Goal: Information Seeking & Learning: Learn about a topic

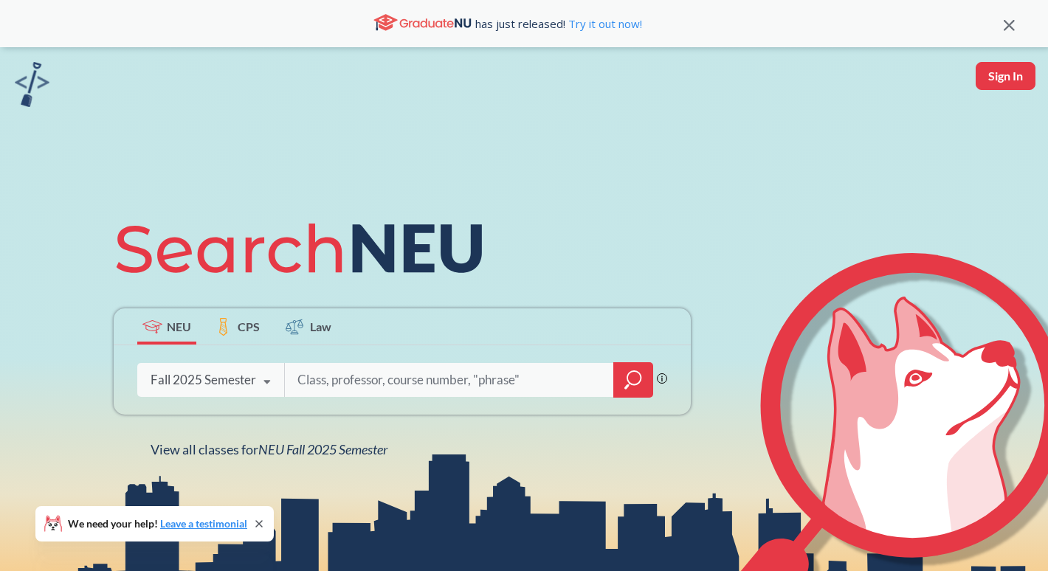
click at [407, 381] on input "search" at bounding box center [449, 380] width 307 height 31
type input "NUpath"
click at [622, 375] on div at bounding box center [633, 379] width 40 height 35
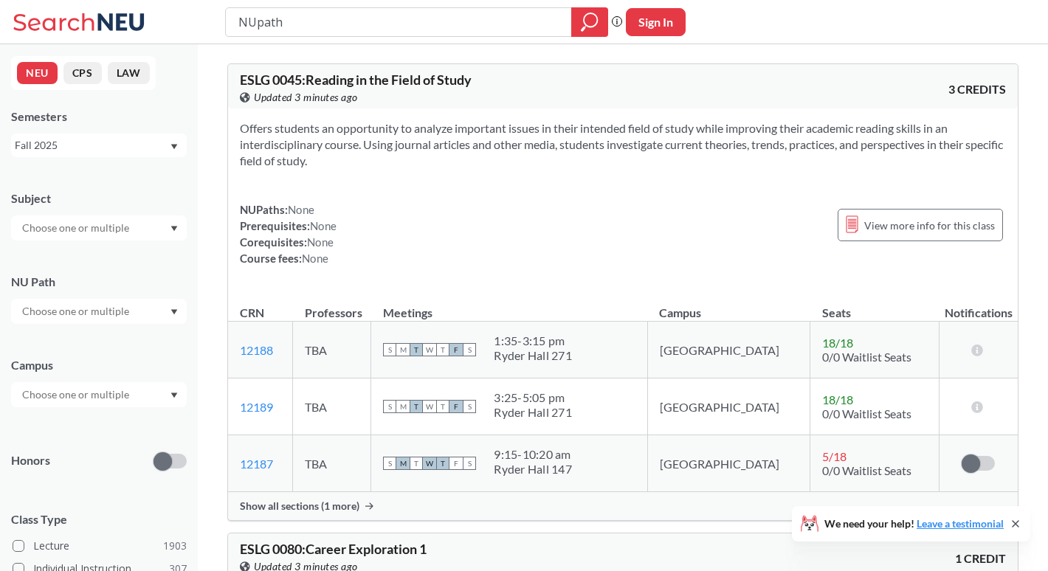
click at [121, 319] on input "text" at bounding box center [77, 312] width 124 height 18
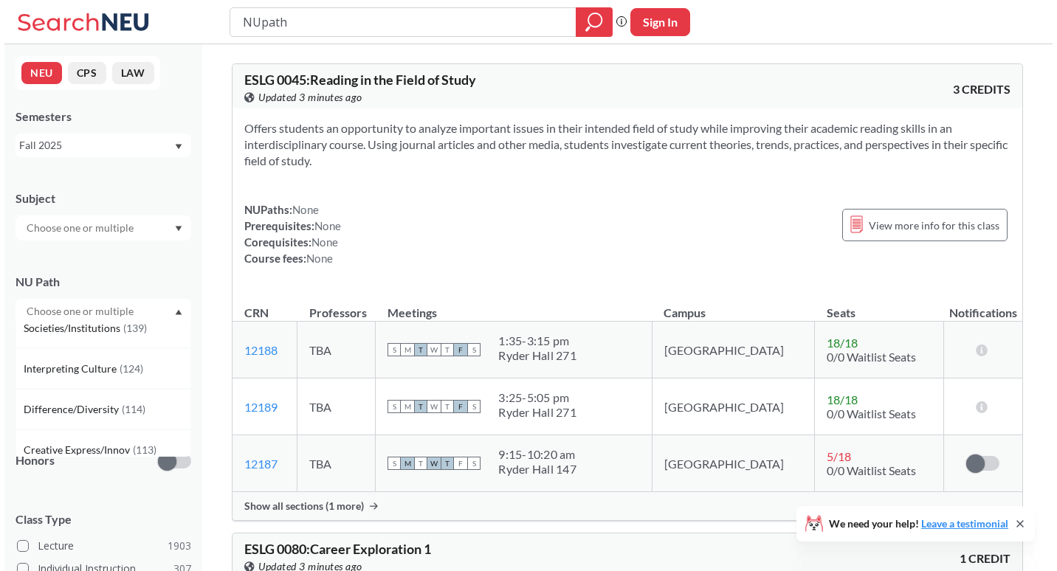
scroll to position [75, 0]
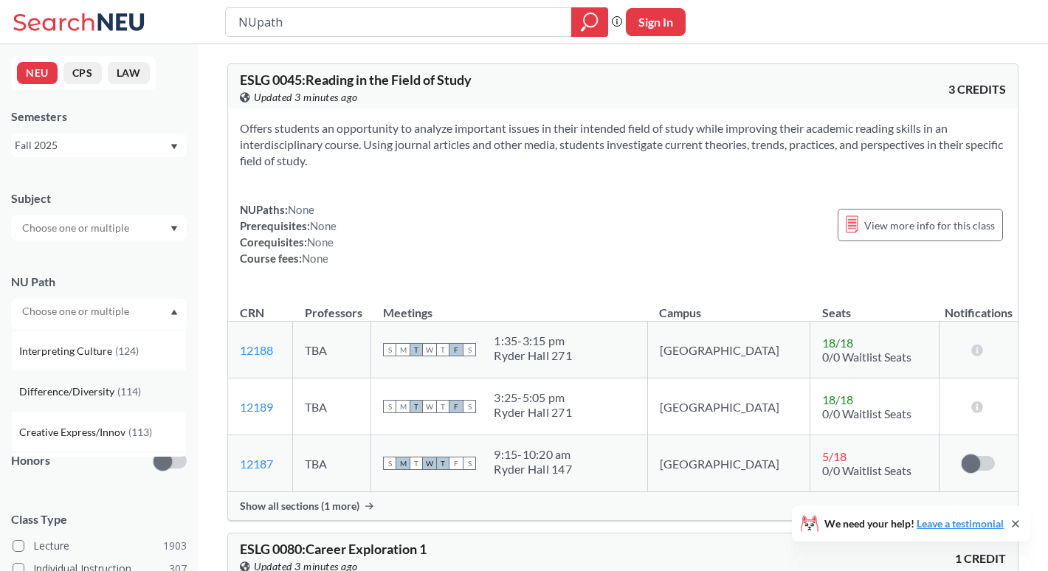
click at [154, 385] on div "Difference/Diversity ( 114 )" at bounding box center [102, 392] width 167 height 16
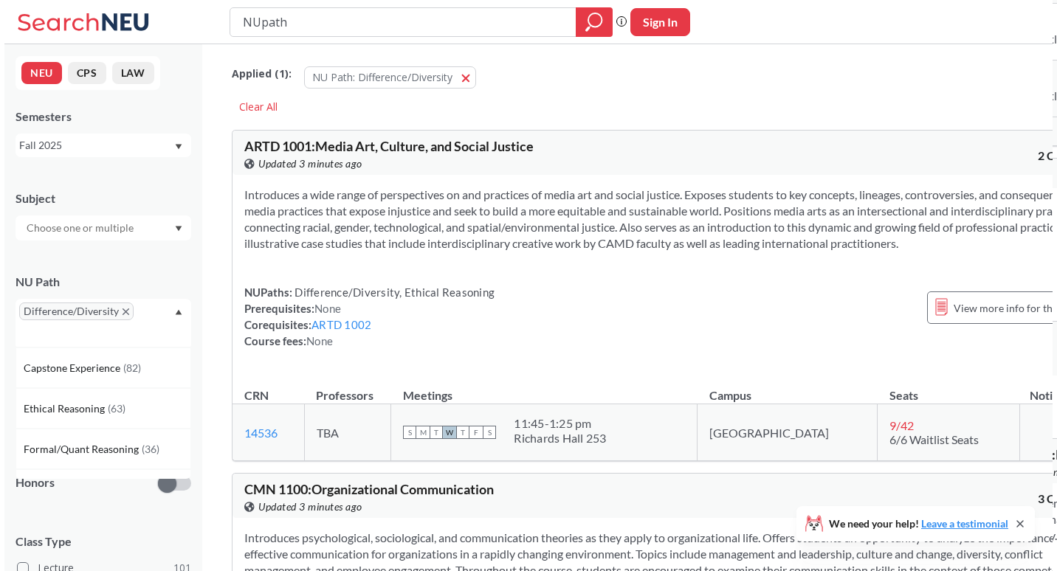
scroll to position [239, 0]
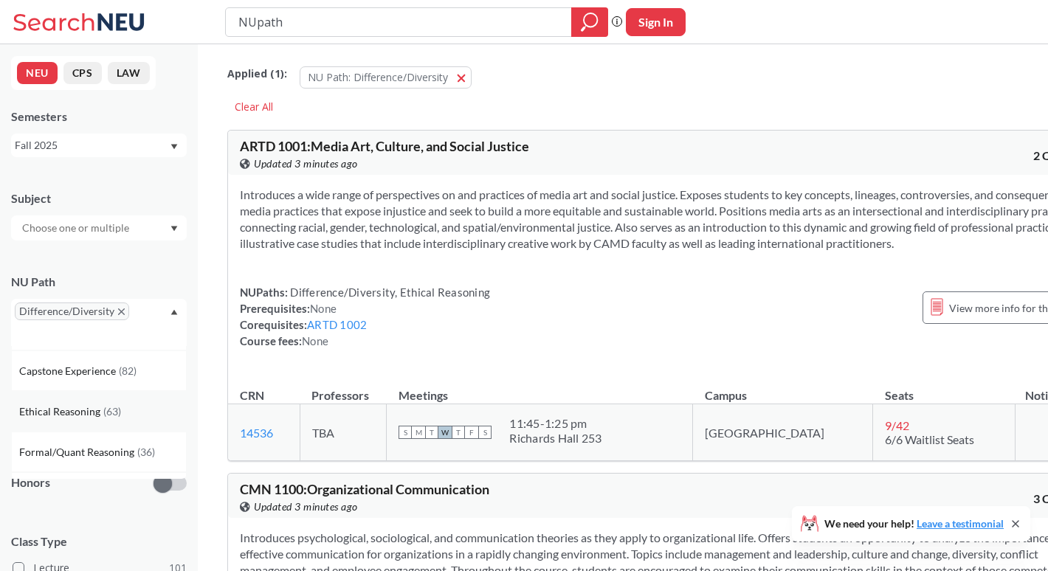
click at [146, 414] on div "Ethical Reasoning ( 63 )" at bounding box center [102, 412] width 167 height 16
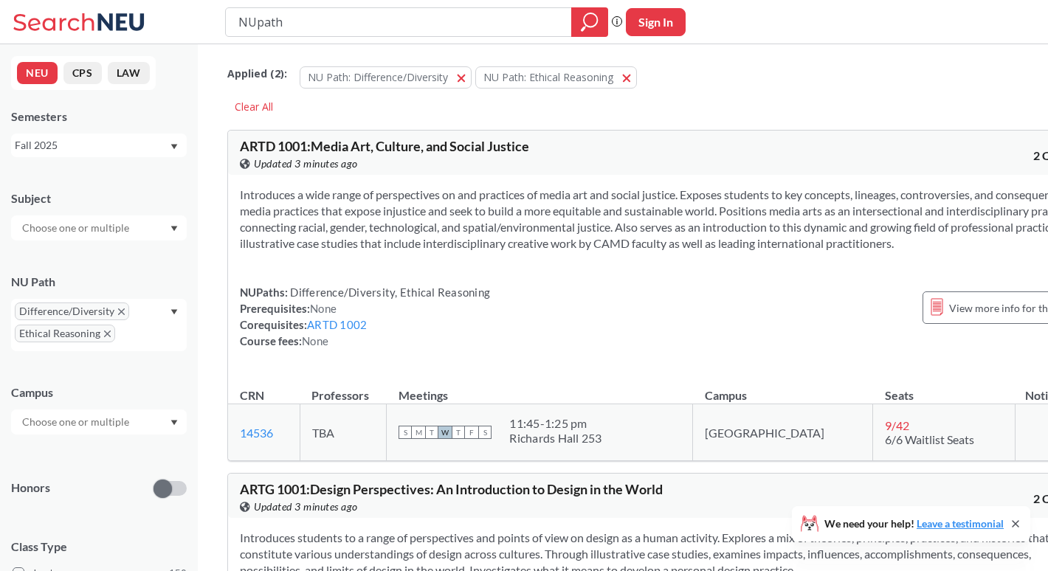
click at [585, 235] on section "Introduces a wide range of perspectives on and practices of media art and socia…" at bounding box center [665, 219] width 851 height 65
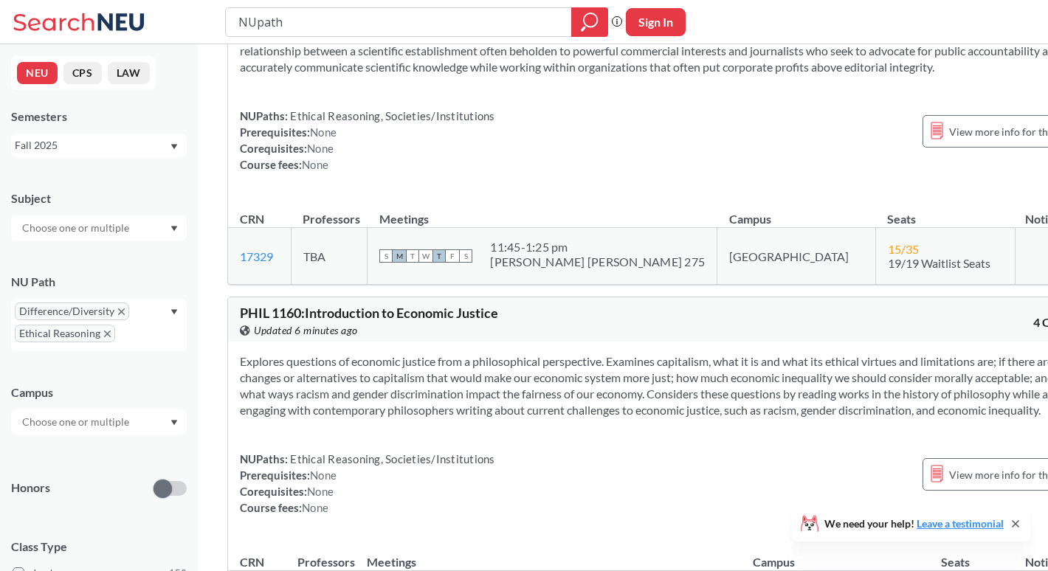
scroll to position [12118, 0]
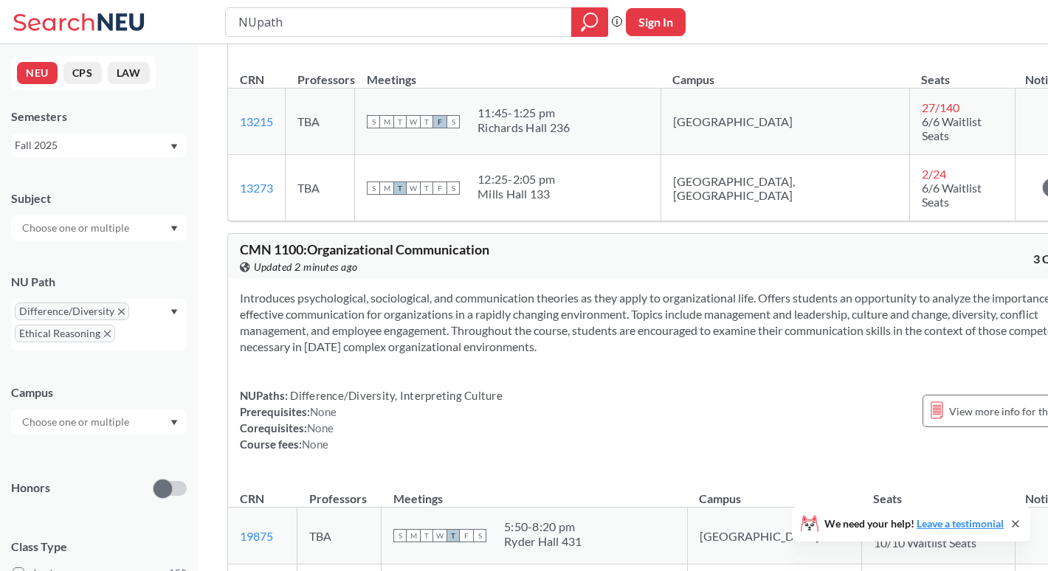
scroll to position [0, 0]
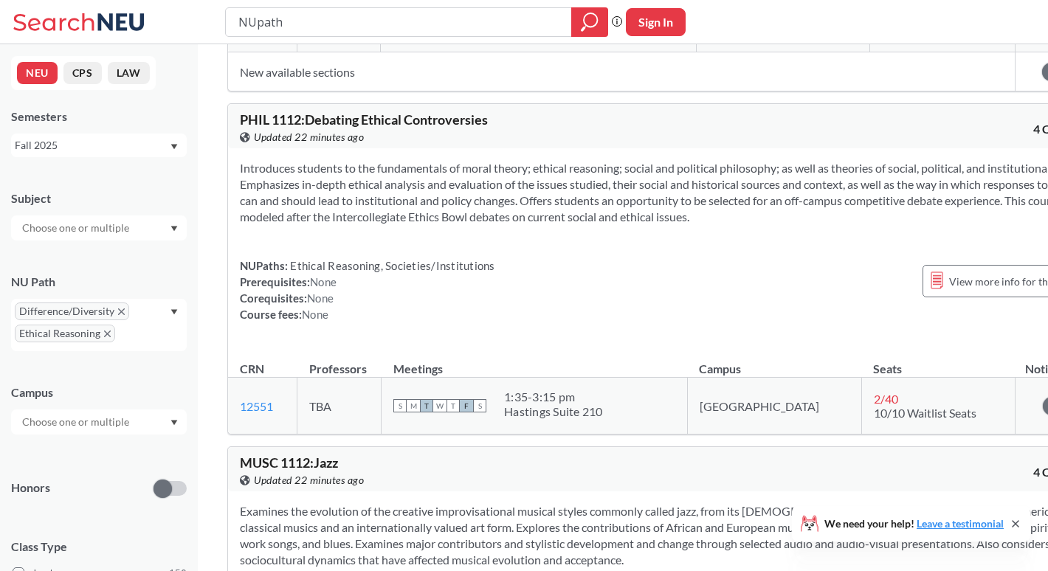
scroll to position [8002, 0]
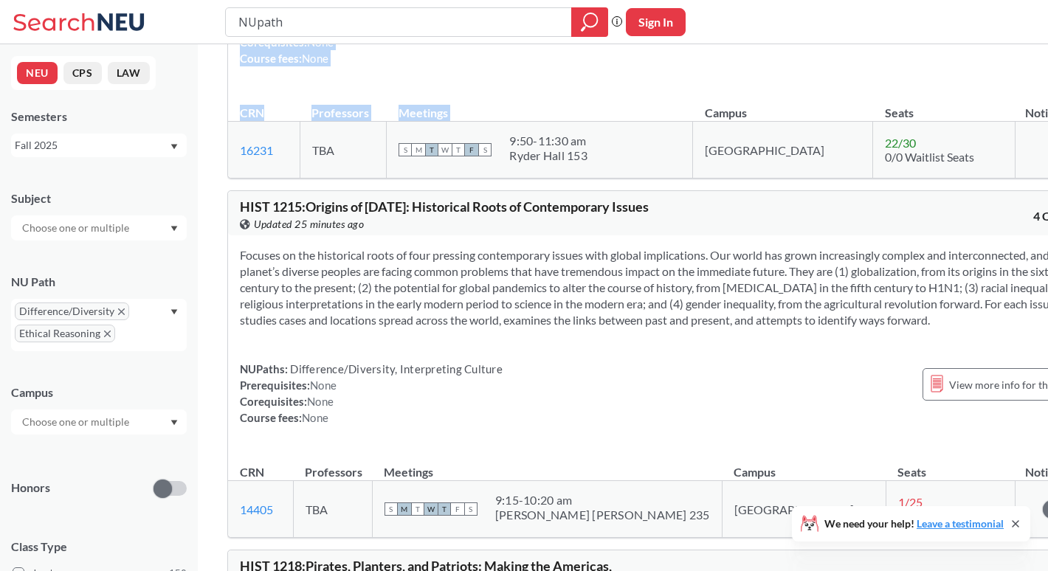
scroll to position [17096, 0]
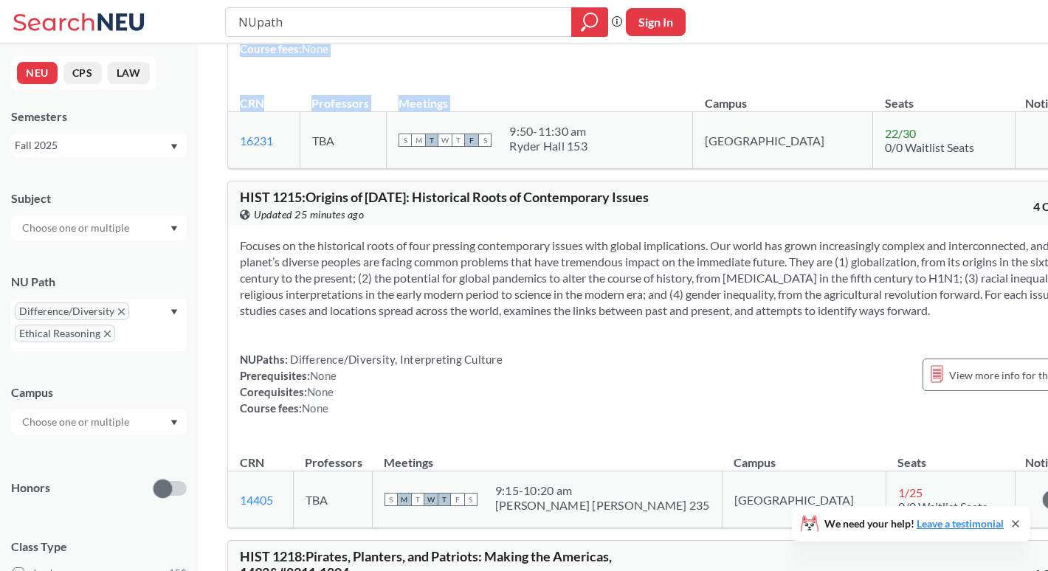
drag, startPoint x: 702, startPoint y: 127, endPoint x: 602, endPoint y: 323, distance: 219.9
click at [602, 319] on section "Focuses on the historical roots of four pressing contemporary issues with globa…" at bounding box center [665, 278] width 851 height 81
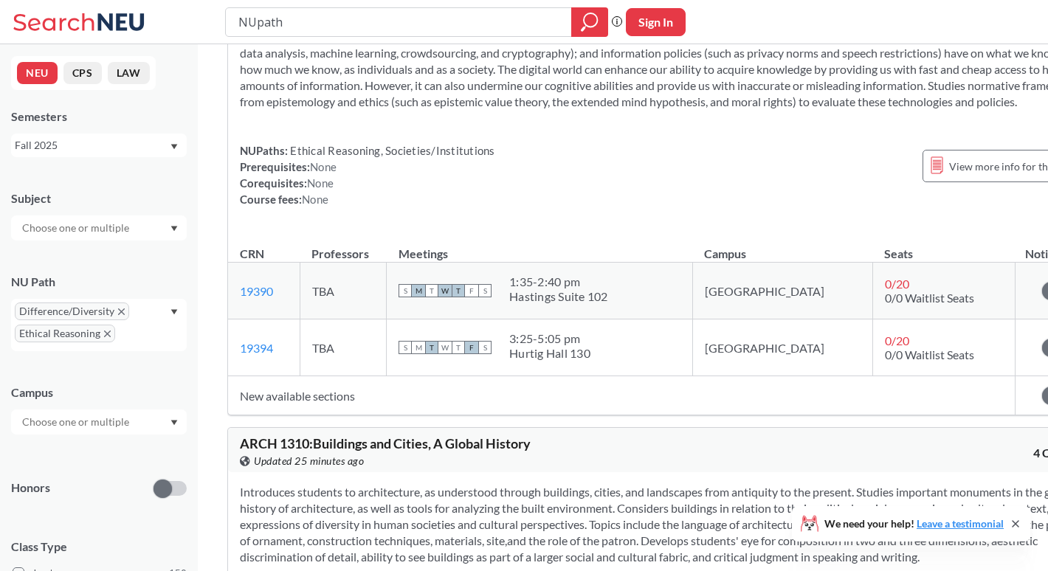
scroll to position [20668, 0]
click at [142, 236] on div at bounding box center [99, 228] width 176 height 25
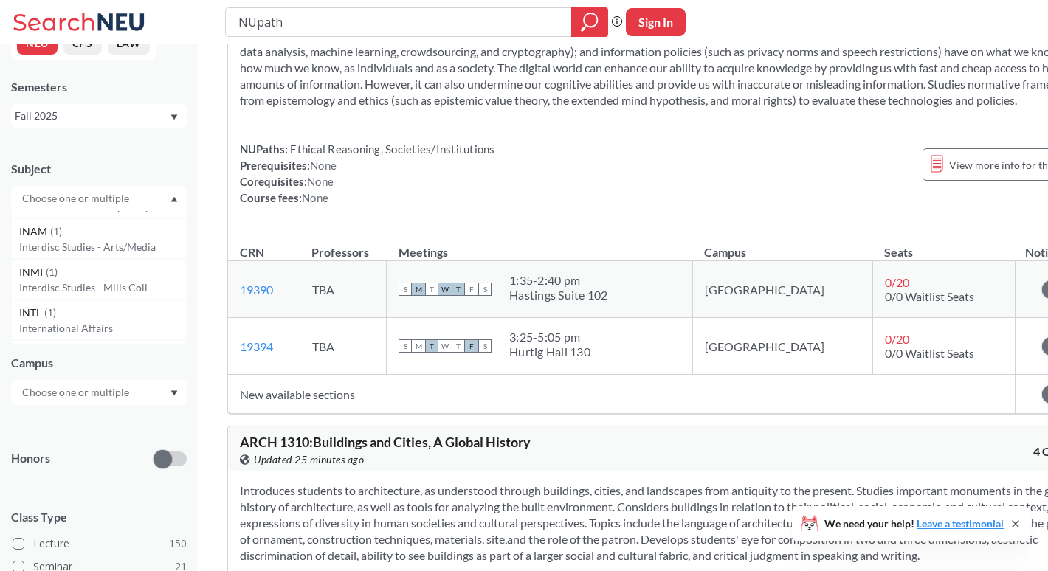
scroll to position [0, 0]
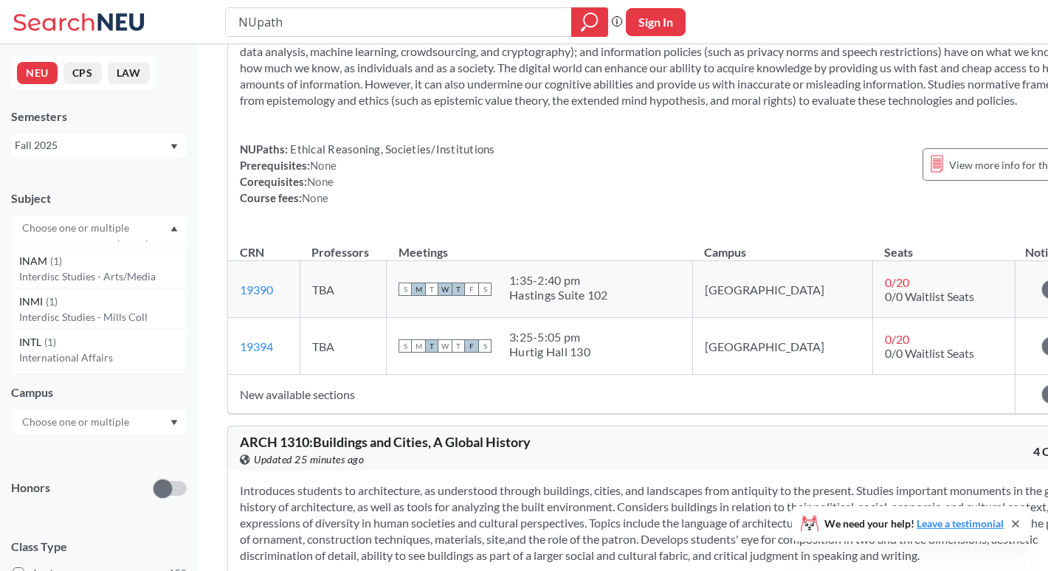
click at [65, 228] on input "text" at bounding box center [77, 228] width 124 height 18
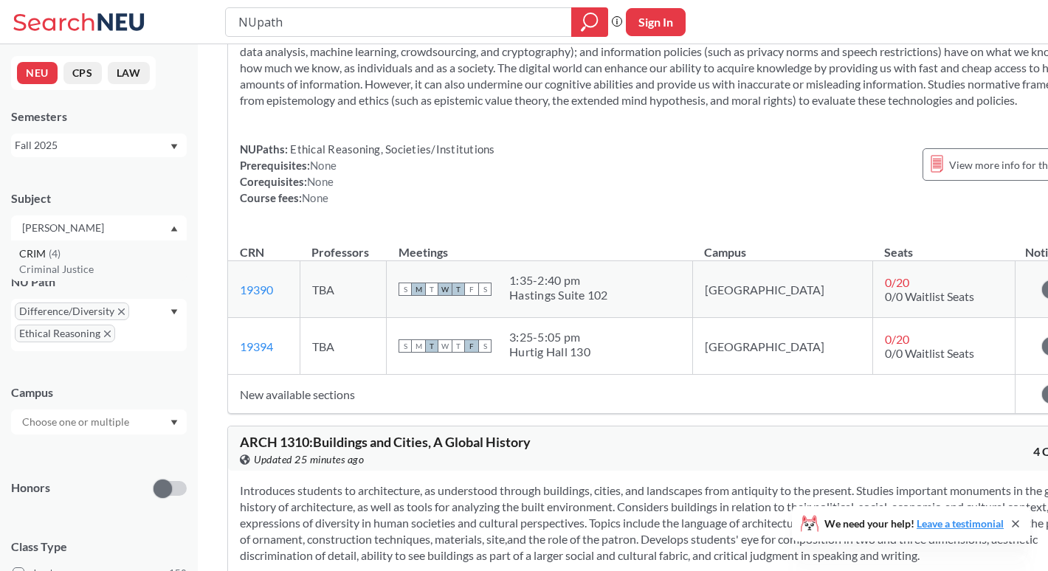
type input "[PERSON_NAME]"
click at [75, 258] on div "[PERSON_NAME] ( 4 )" at bounding box center [102, 254] width 167 height 16
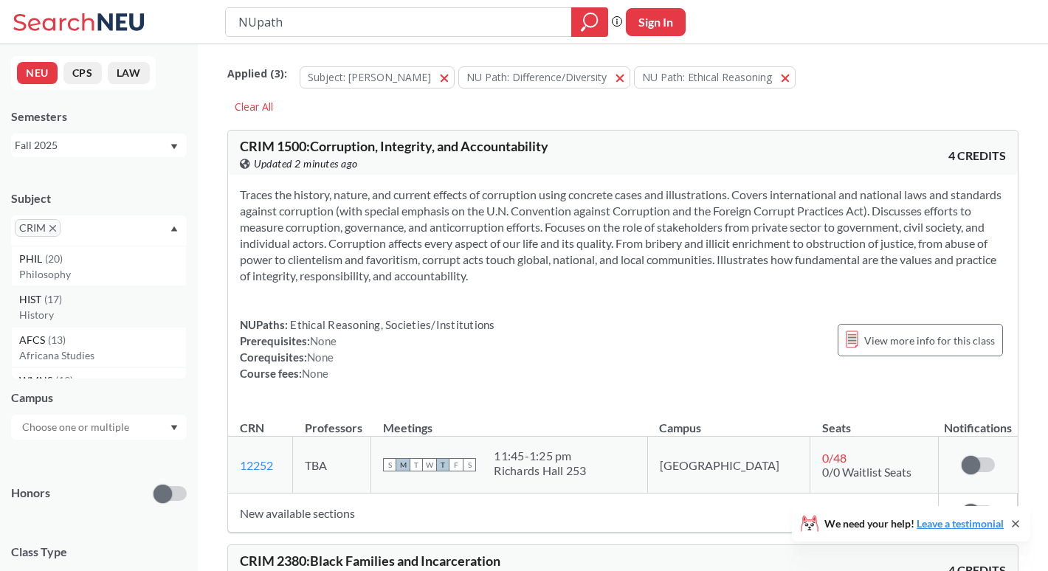
click at [88, 298] on div "HIST ( 17 )" at bounding box center [102, 300] width 167 height 16
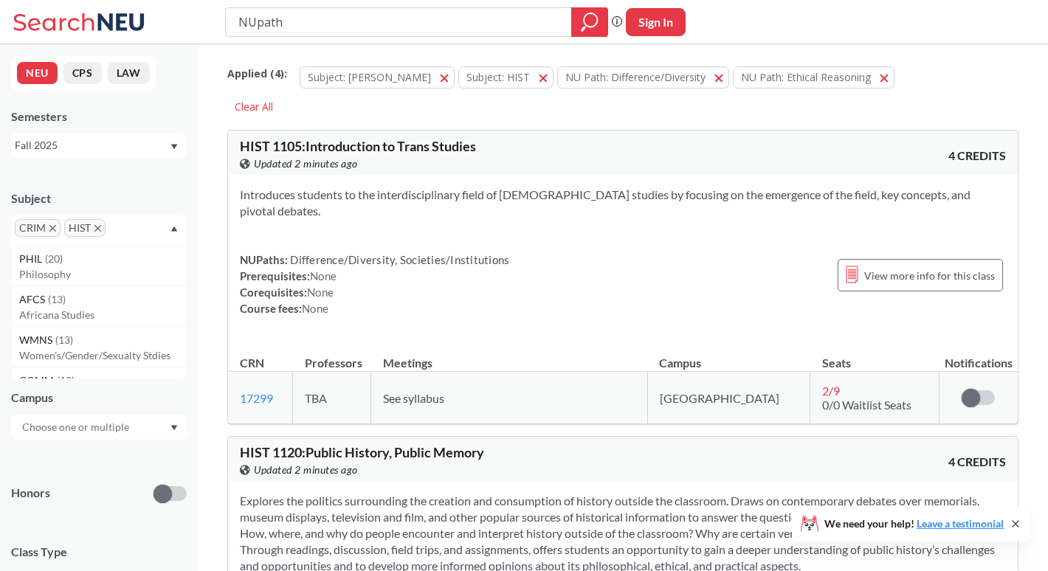
click at [120, 230] on input "text" at bounding box center [131, 233] width 44 height 18
type input "eng"
click at [135, 274] on p "English" at bounding box center [102, 274] width 167 height 15
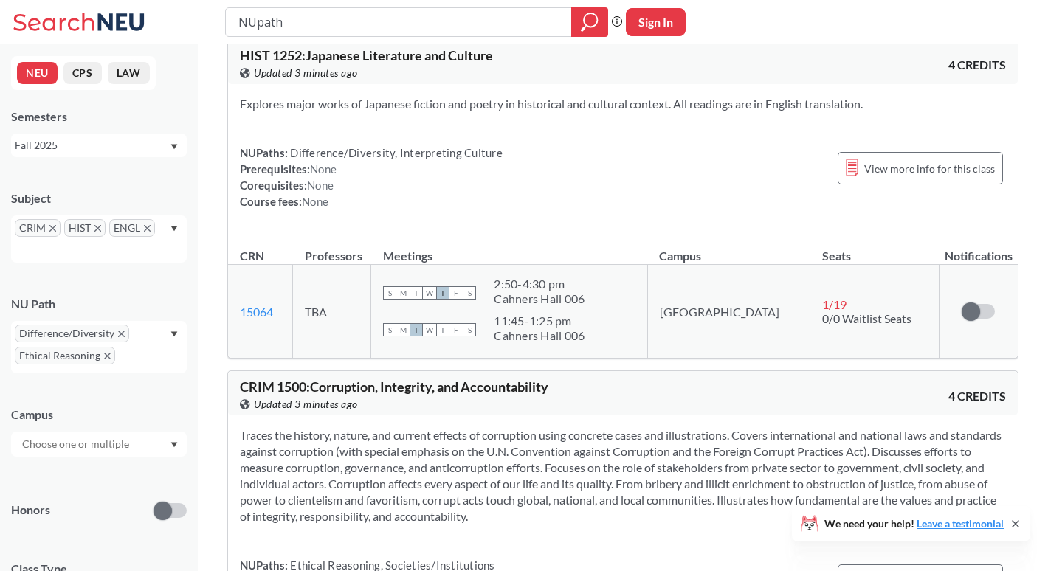
scroll to position [53, 0]
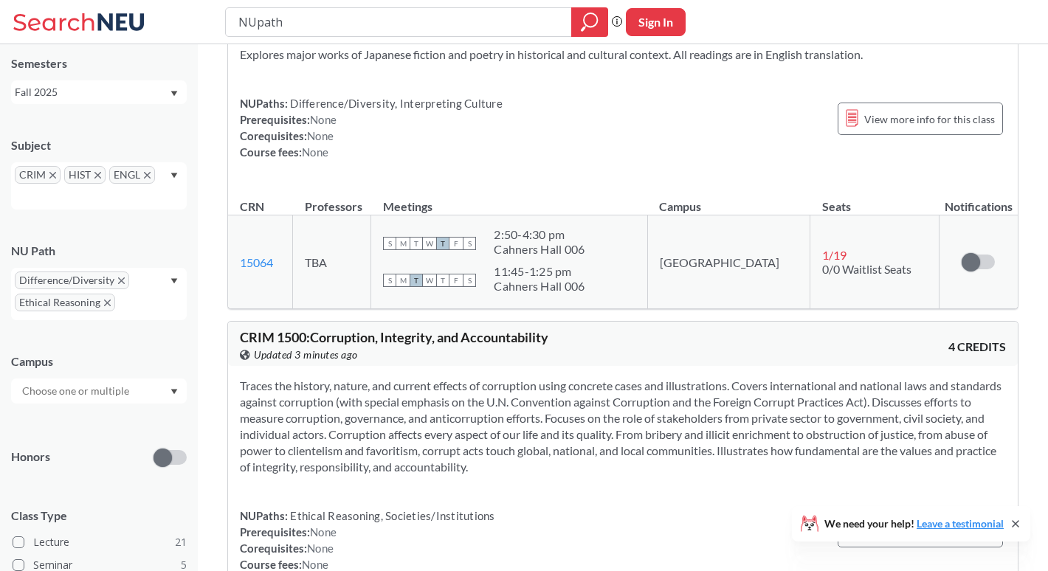
click at [194, 173] on div "NEU CPS LAW Semesters Fall 2025 Subject [PERSON_NAME] HIST ENGL NU Path Differe…" at bounding box center [99, 307] width 198 height 527
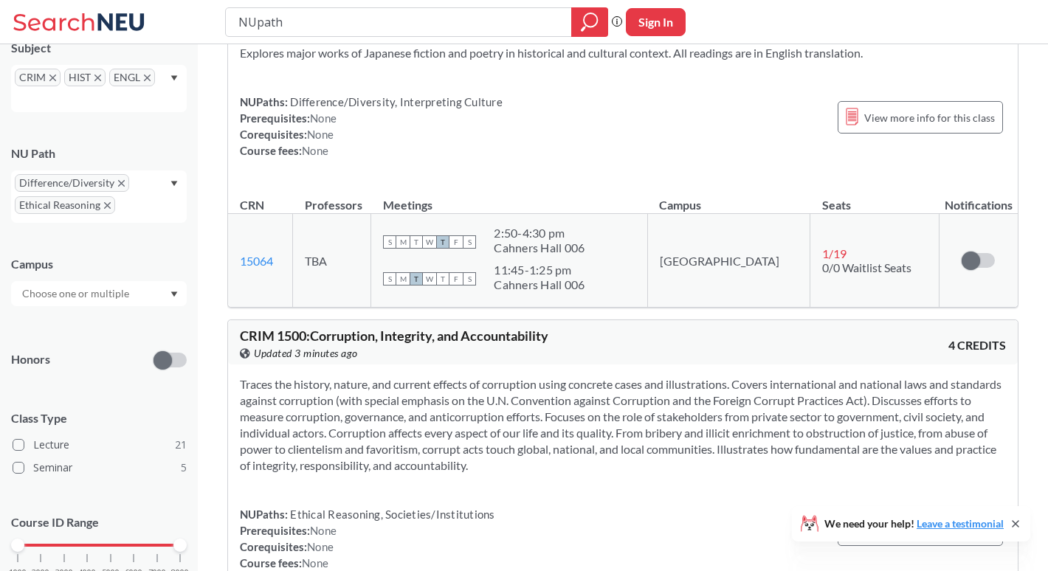
scroll to position [203, 0]
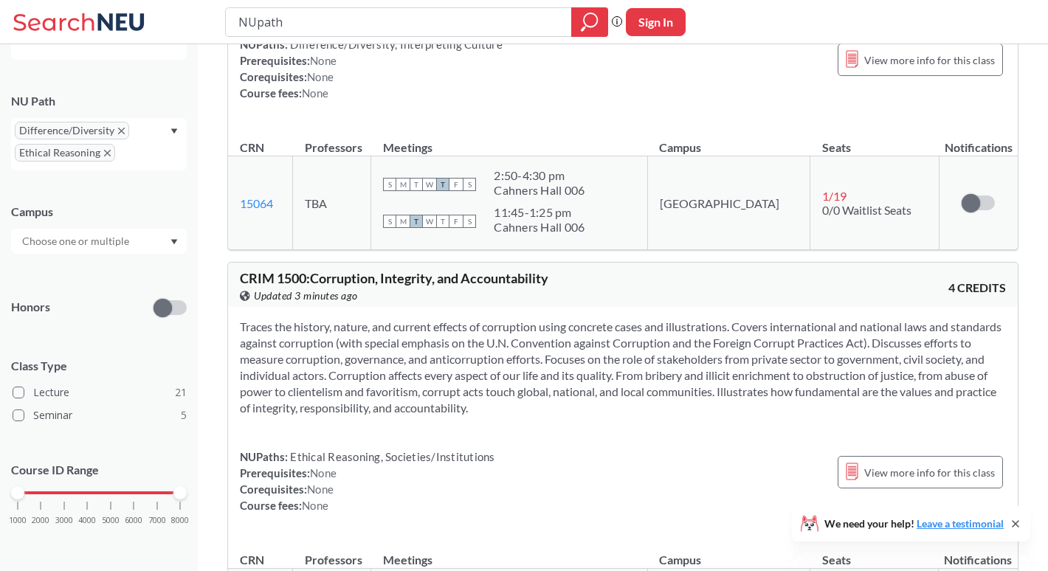
click at [194, 173] on div "NEU CPS LAW Semesters Fall 2025 Subject [PERSON_NAME] HIST ENGL NU Path Differe…" at bounding box center [99, 307] width 198 height 527
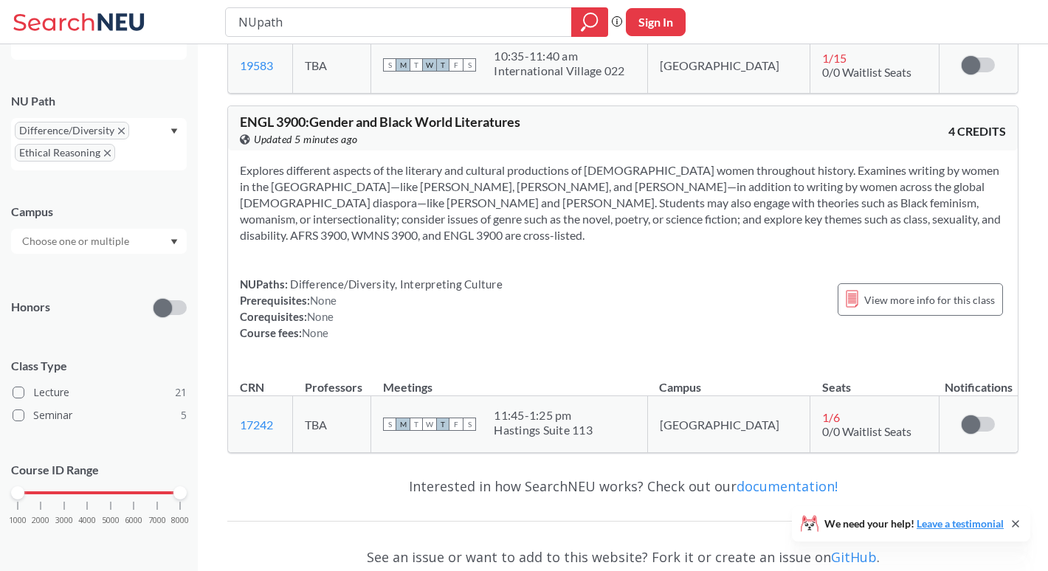
scroll to position [9354, 0]
